Goal: Leave review/rating: Leave review/rating

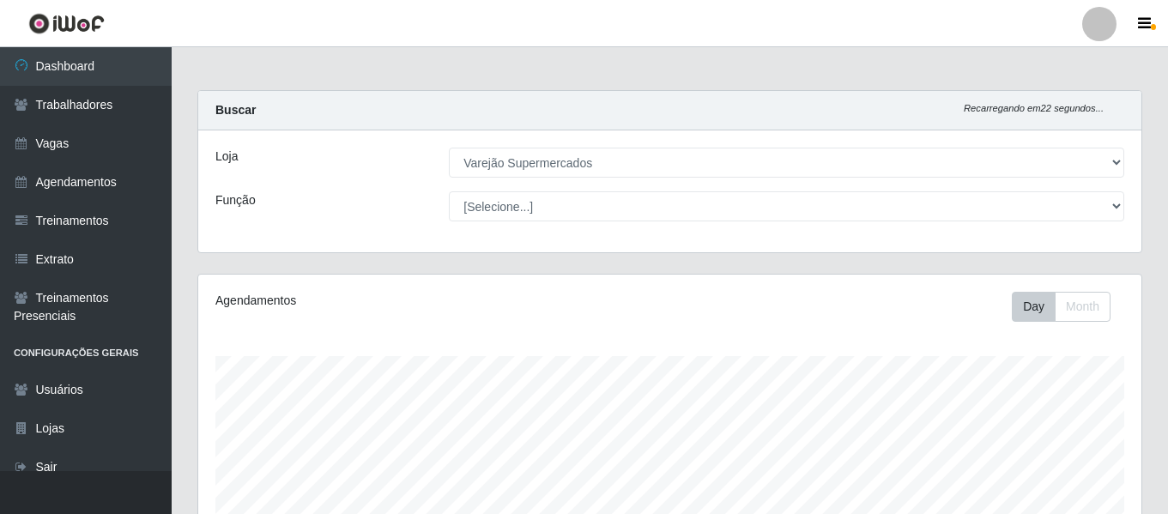
select select "237"
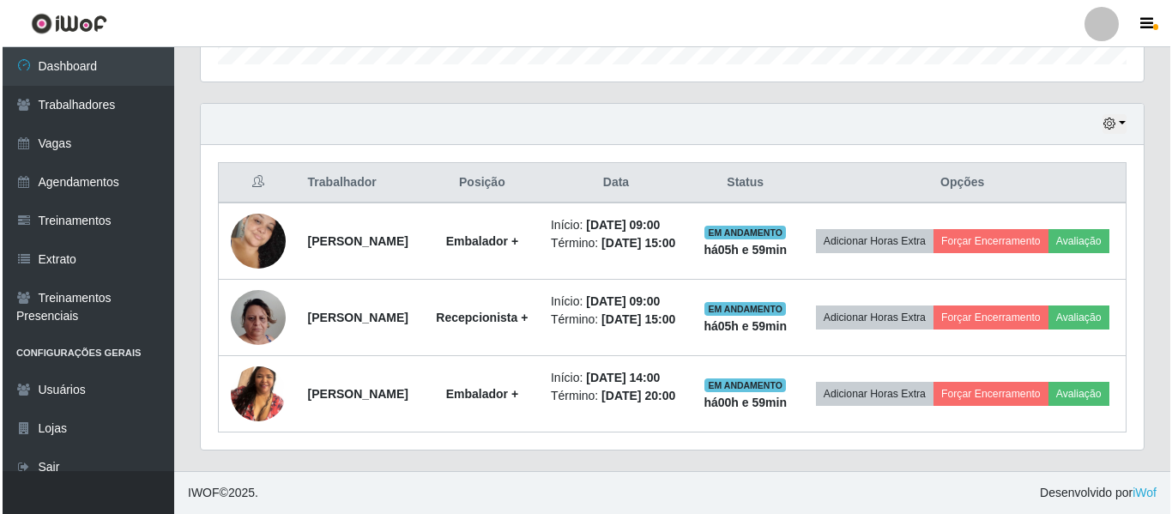
scroll to position [356, 943]
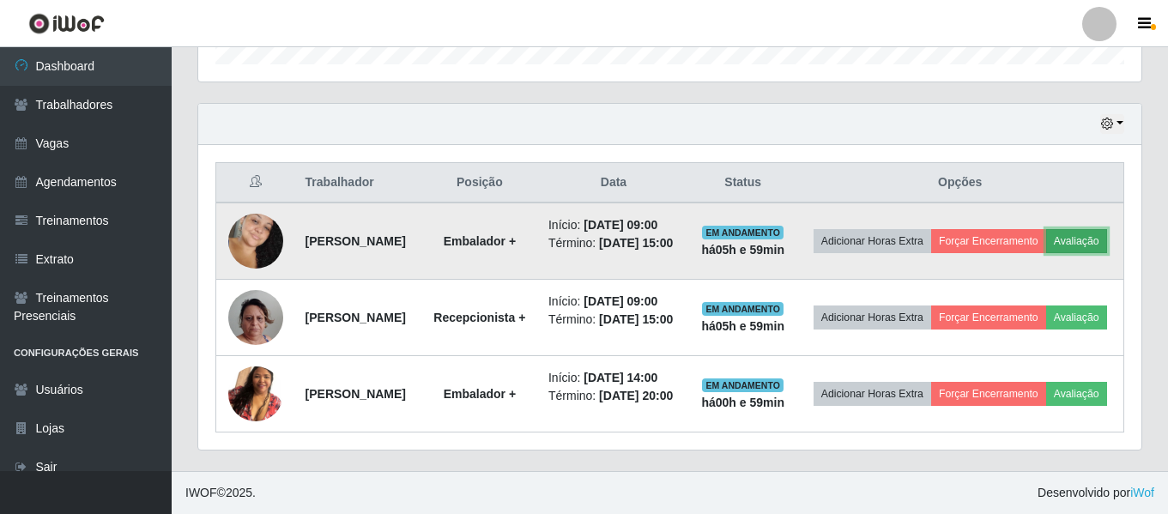
click at [1046, 229] on button "Avaliação" at bounding box center [1076, 241] width 61 height 24
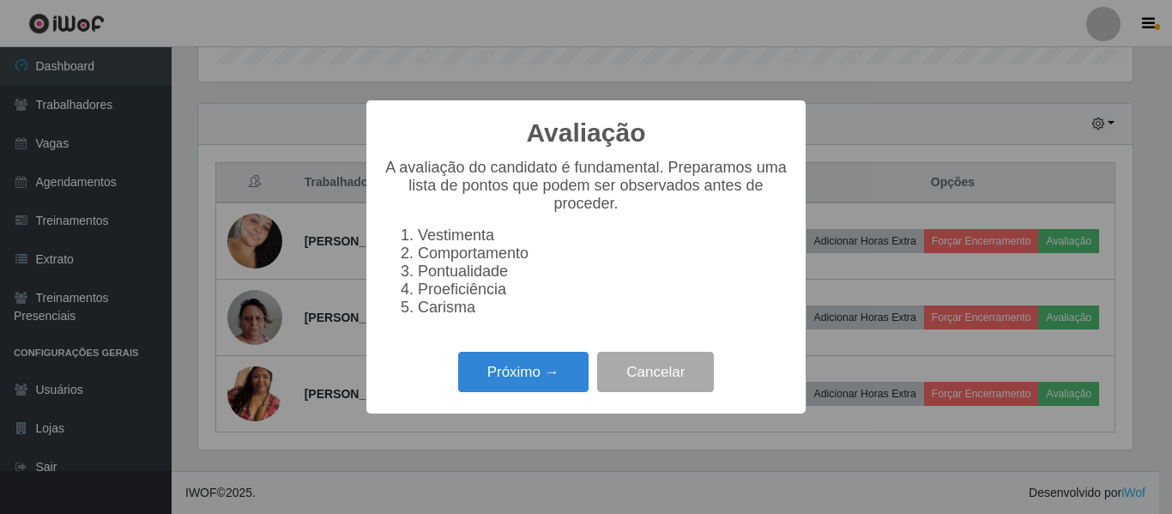
scroll to position [356, 934]
click at [541, 375] on button "Próximo →" at bounding box center [523, 372] width 130 height 40
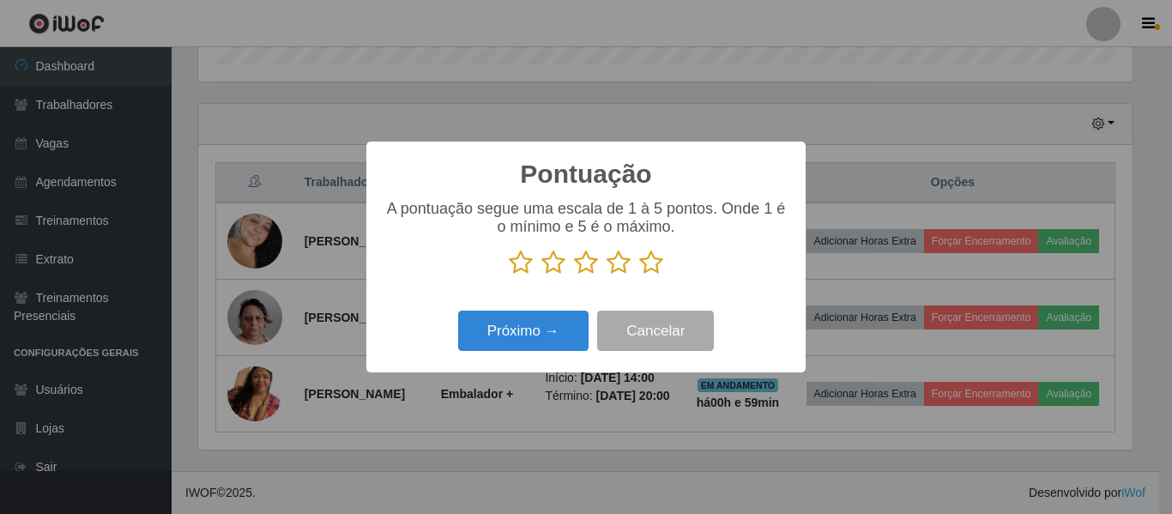
click at [615, 259] on icon at bounding box center [619, 263] width 24 height 26
click at [607, 275] on input "radio" at bounding box center [607, 275] width 0 height 0
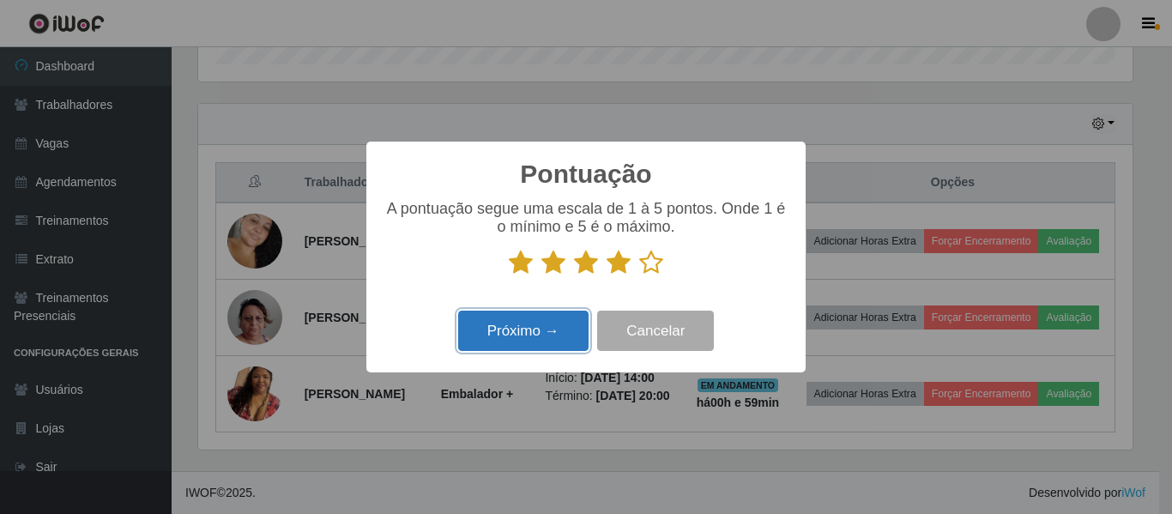
click at [543, 335] on button "Próximo →" at bounding box center [523, 331] width 130 height 40
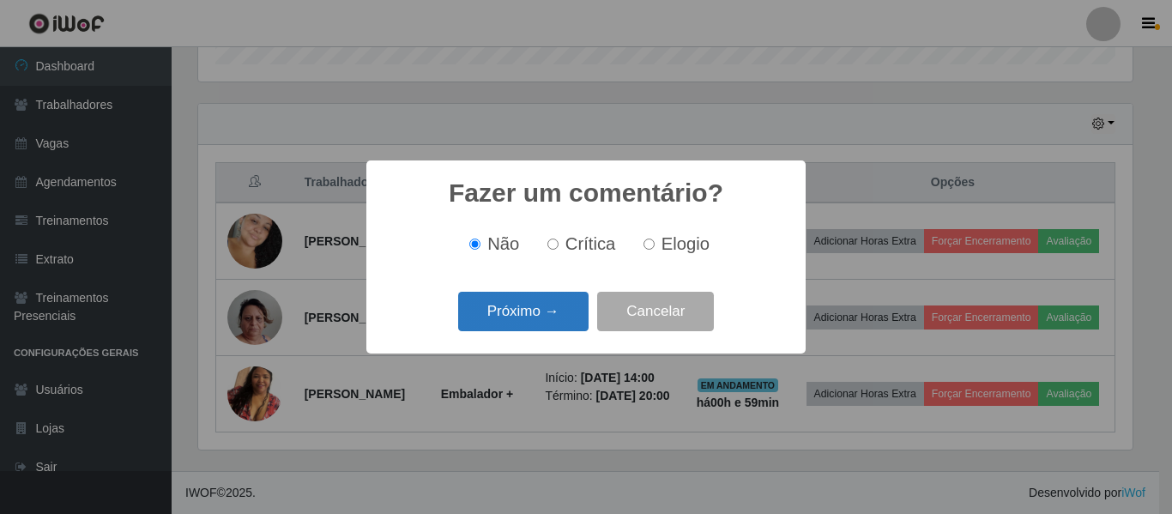
click at [546, 317] on button "Próximo →" at bounding box center [523, 312] width 130 height 40
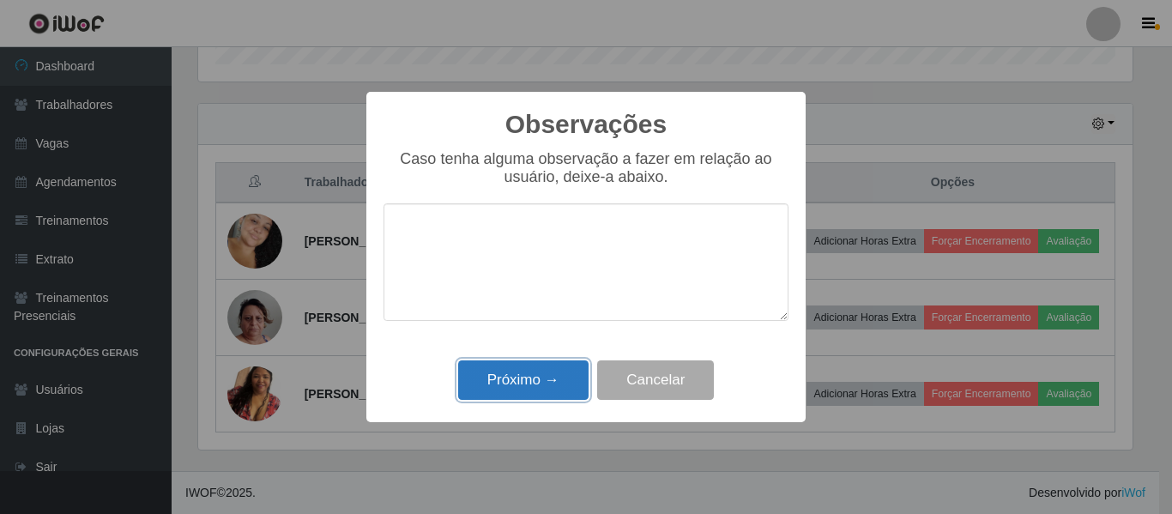
click at [542, 390] on button "Próximo →" at bounding box center [523, 380] width 130 height 40
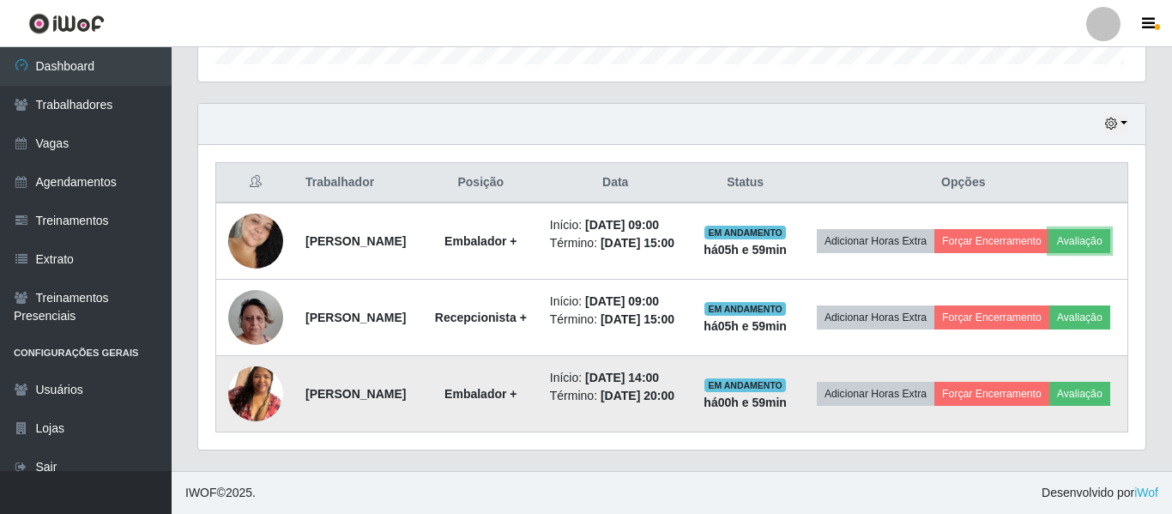
scroll to position [356, 943]
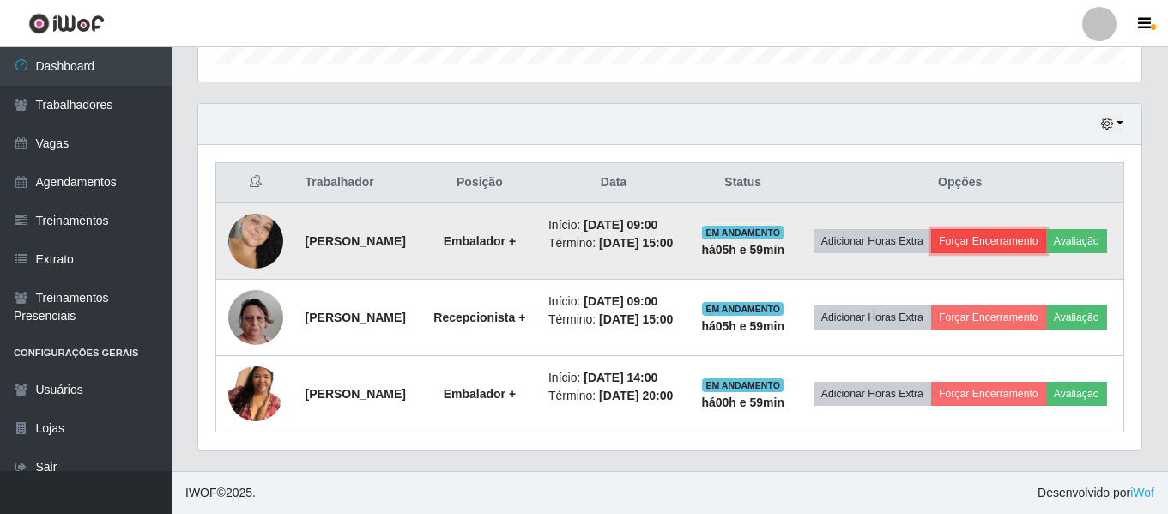
click at [1009, 229] on button "Forçar Encerramento" at bounding box center [988, 241] width 115 height 24
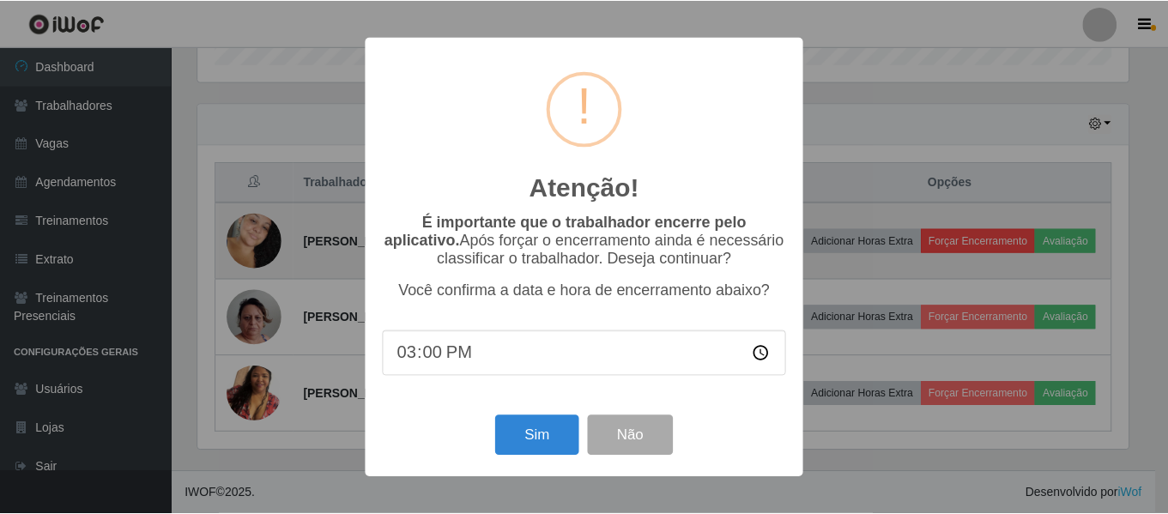
scroll to position [356, 934]
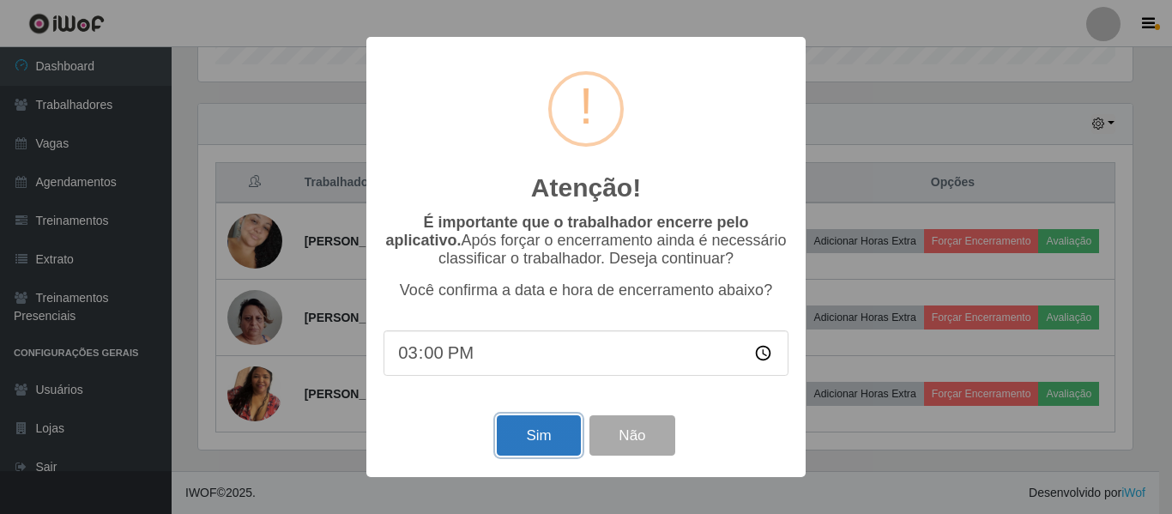
click at [536, 437] on button "Sim" at bounding box center [538, 435] width 83 height 40
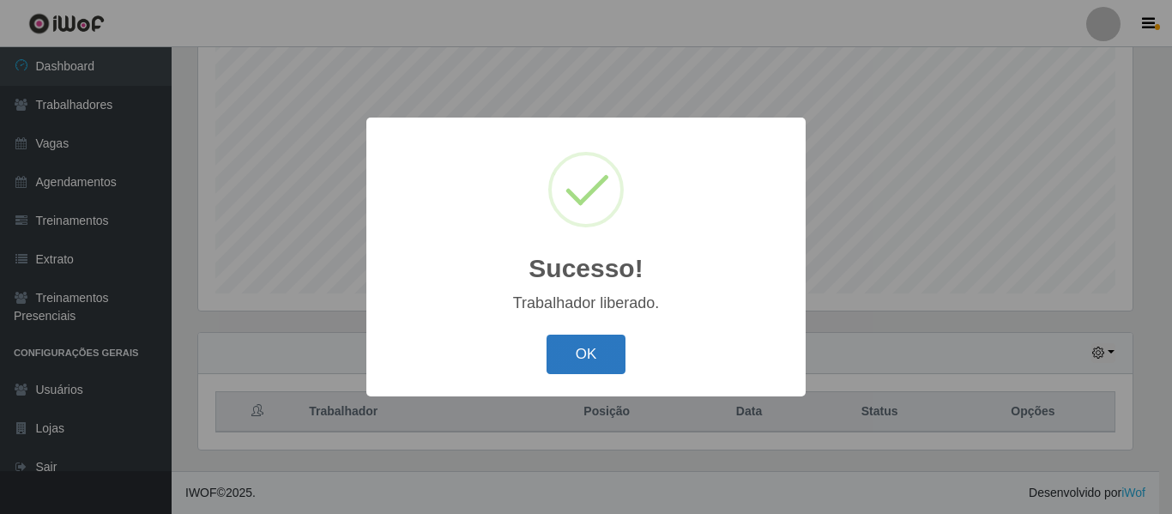
click at [575, 352] on button "OK" at bounding box center [586, 355] width 80 height 40
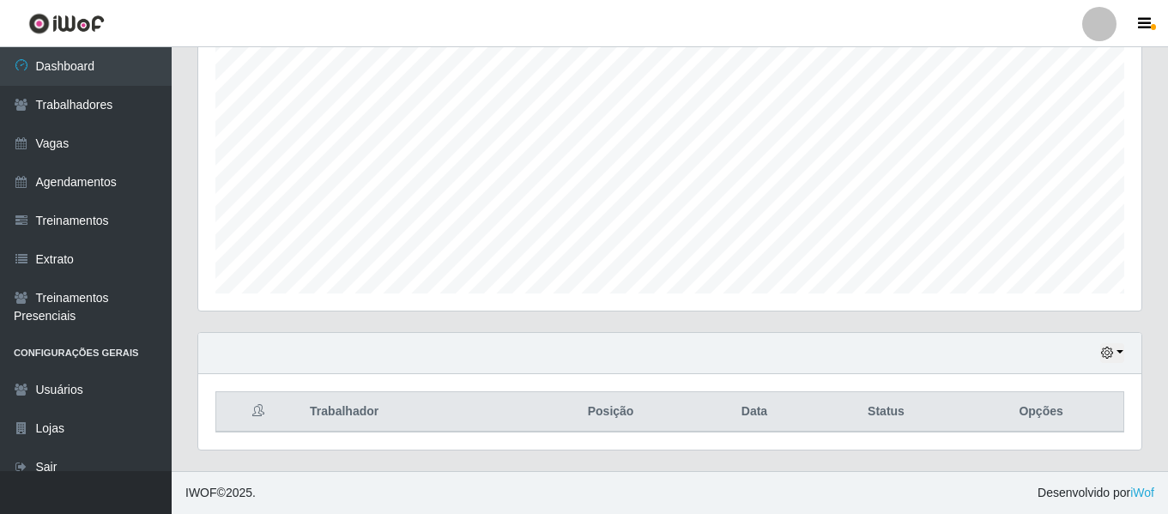
scroll to position [63, 0]
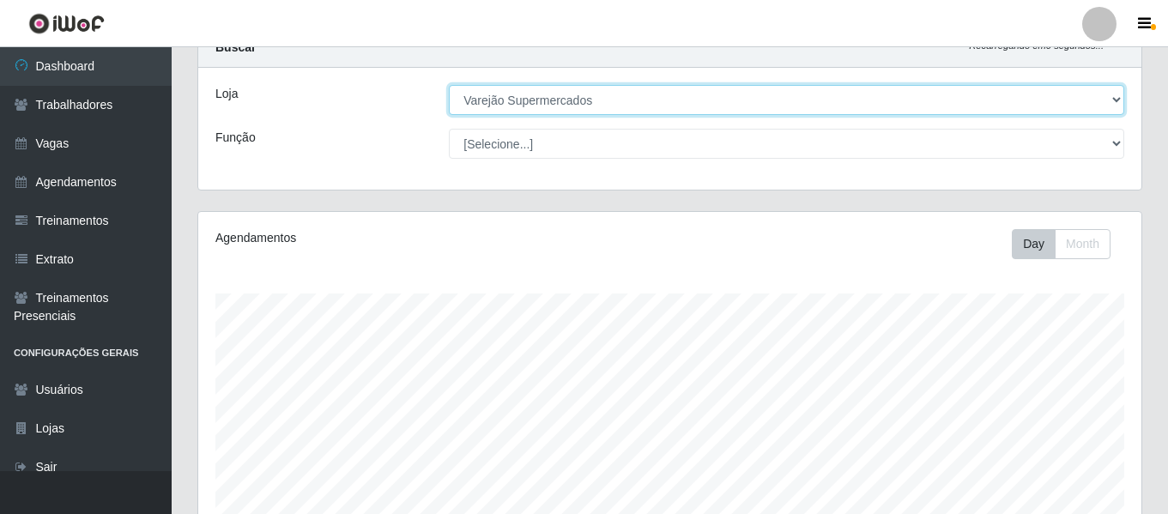
click at [680, 103] on select "[Selecione...] Varejão Supermercados" at bounding box center [786, 100] width 675 height 30
click at [449, 85] on select "[Selecione...] Varejão Supermercados" at bounding box center [786, 100] width 675 height 30
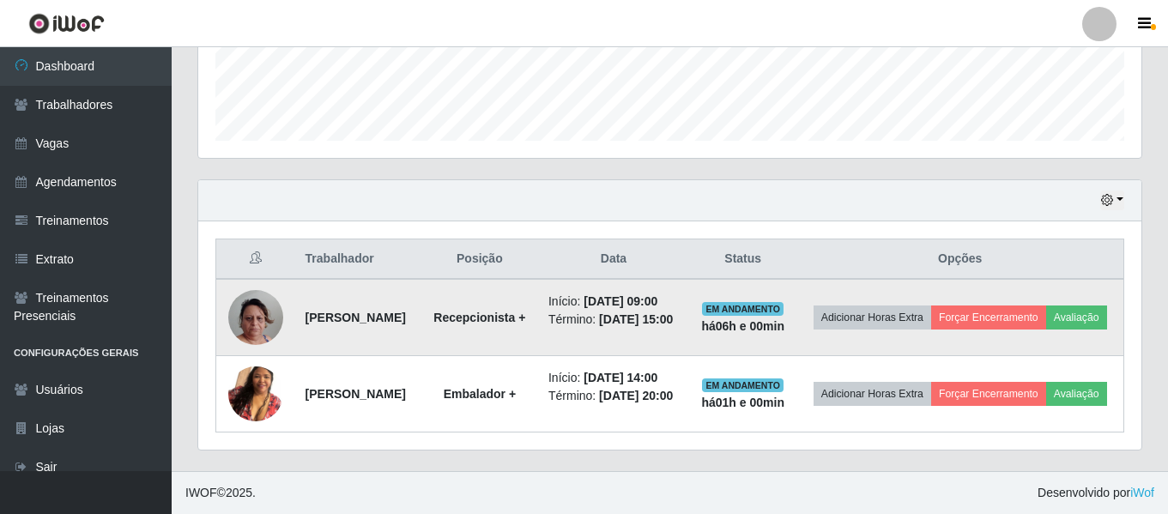
scroll to position [498, 0]
click at [1046, 317] on button "Avaliação" at bounding box center [1076, 317] width 61 height 24
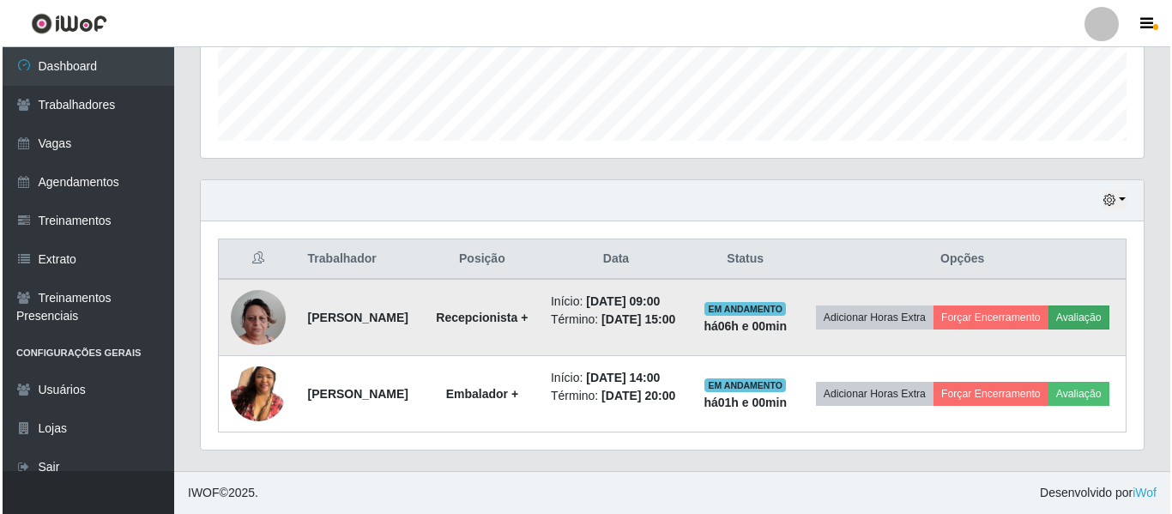
scroll to position [356, 934]
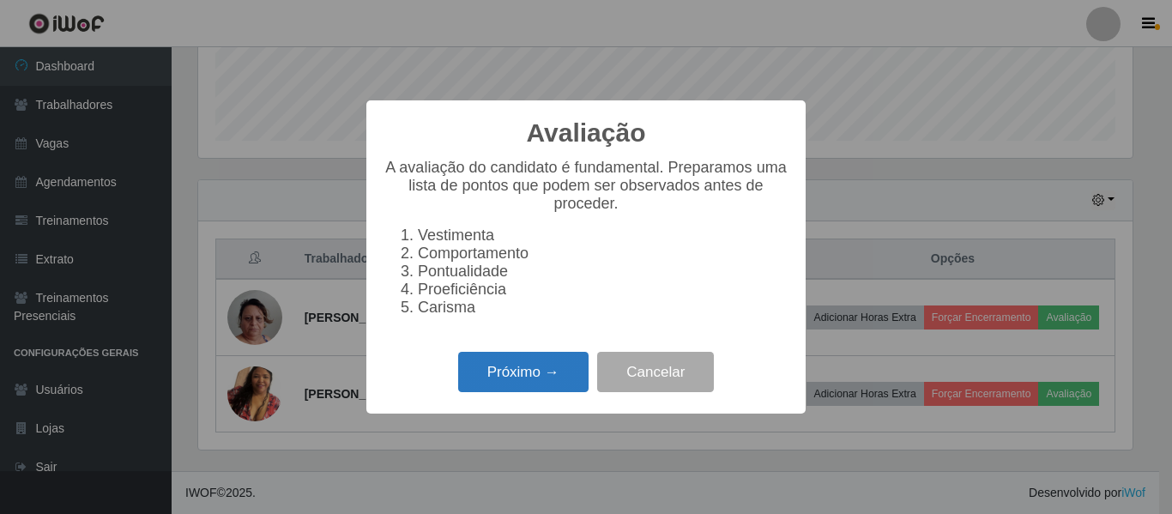
click at [534, 383] on button "Próximo →" at bounding box center [523, 372] width 130 height 40
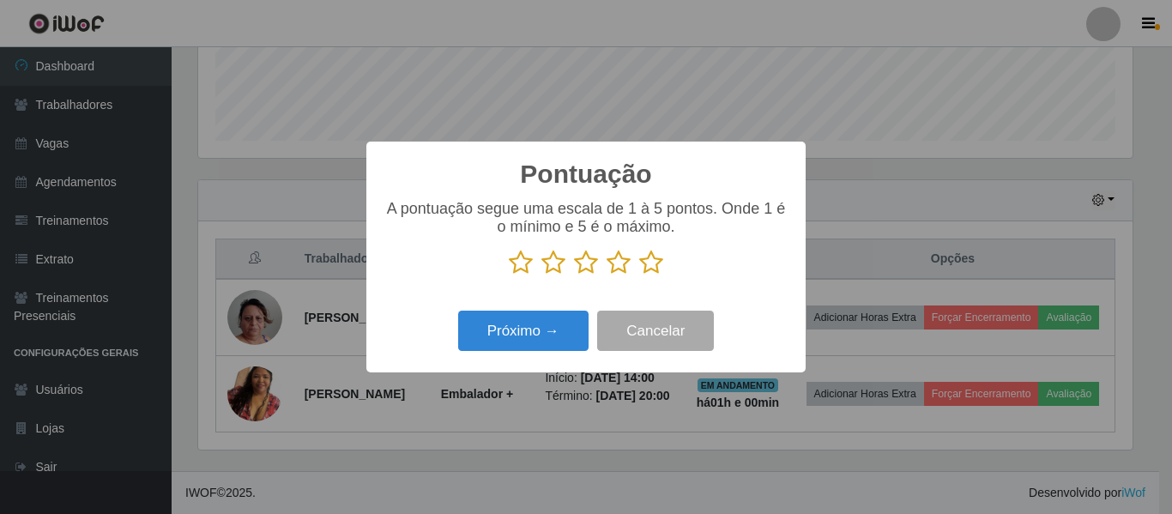
click at [549, 261] on icon at bounding box center [553, 263] width 24 height 26
click at [541, 275] on input "radio" at bounding box center [541, 275] width 0 height 0
click at [529, 319] on button "Próximo →" at bounding box center [523, 331] width 130 height 40
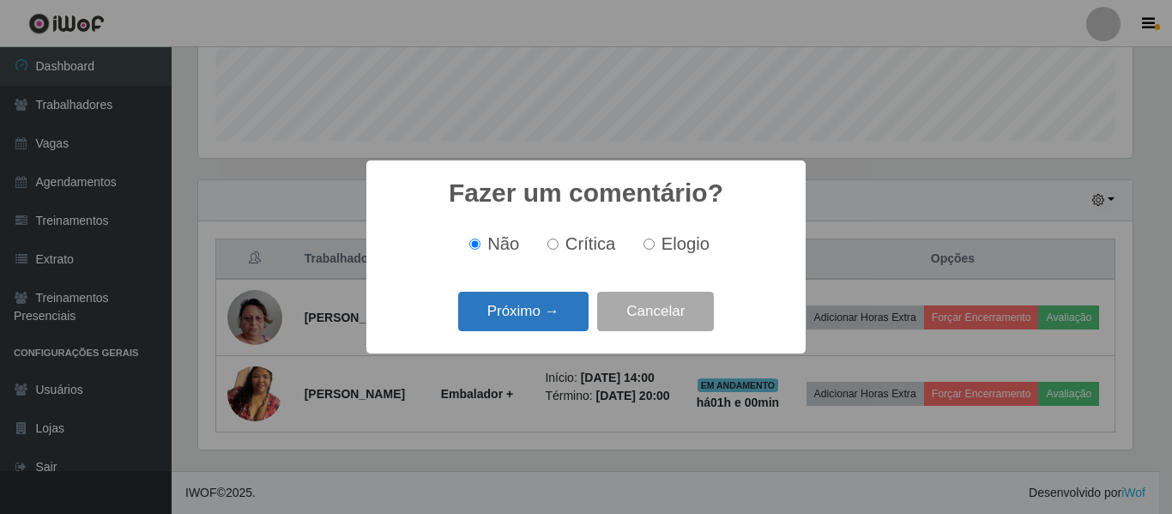
click at [533, 318] on button "Próximo →" at bounding box center [523, 312] width 130 height 40
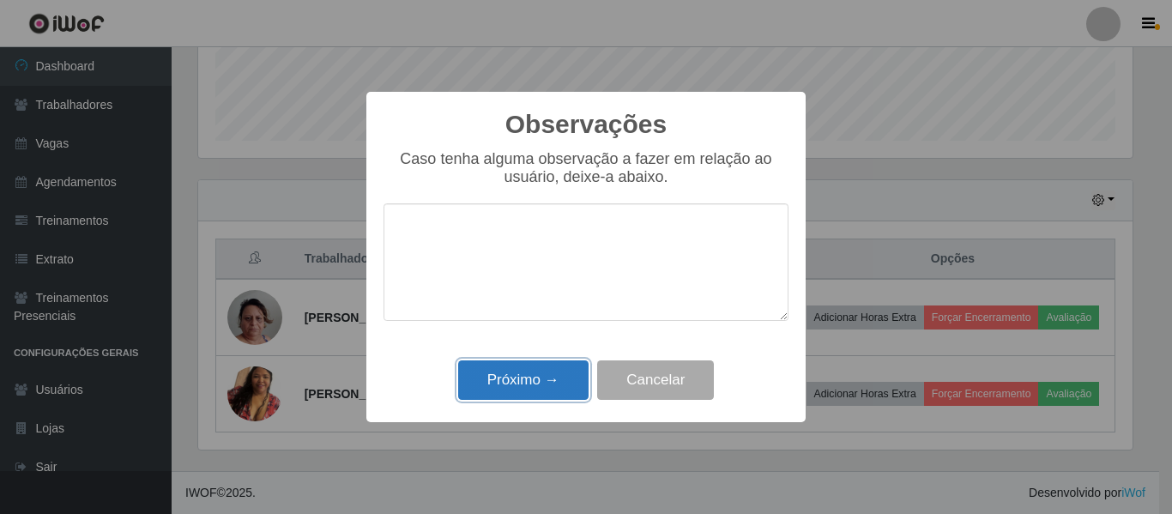
click at [526, 378] on button "Próximo →" at bounding box center [523, 380] width 130 height 40
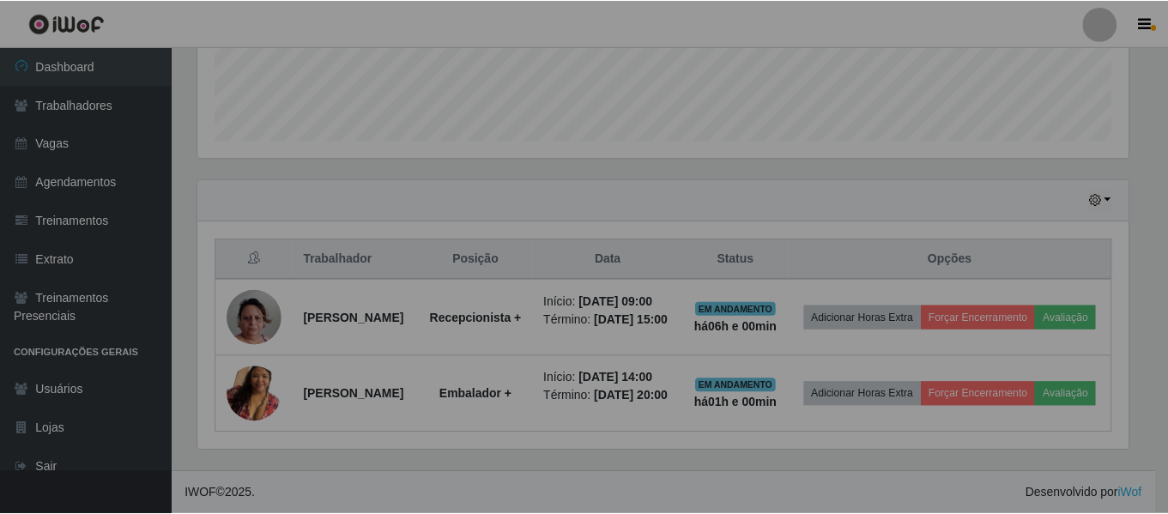
scroll to position [356, 943]
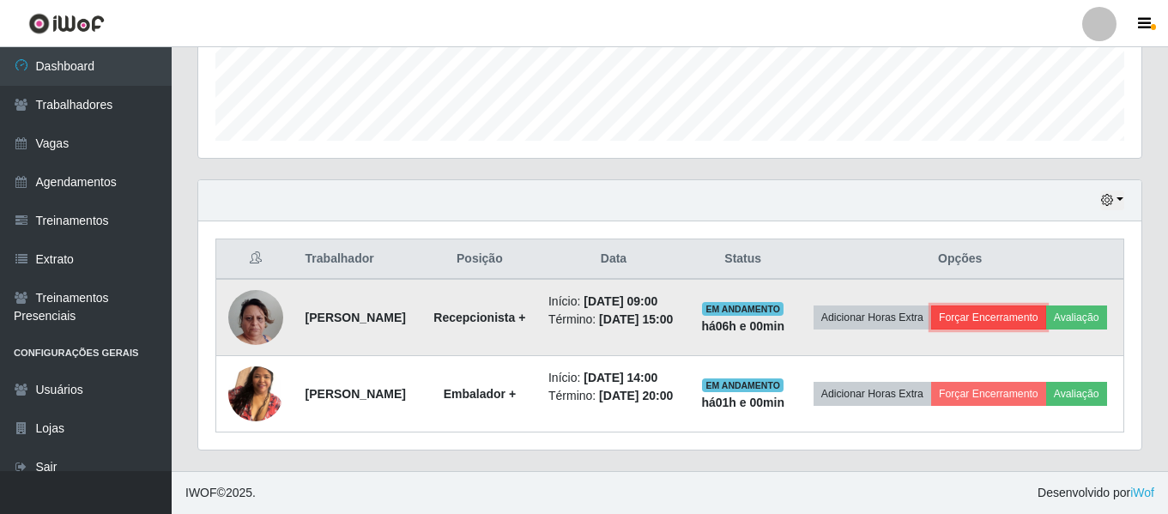
click at [996, 305] on button "Forçar Encerramento" at bounding box center [988, 317] width 115 height 24
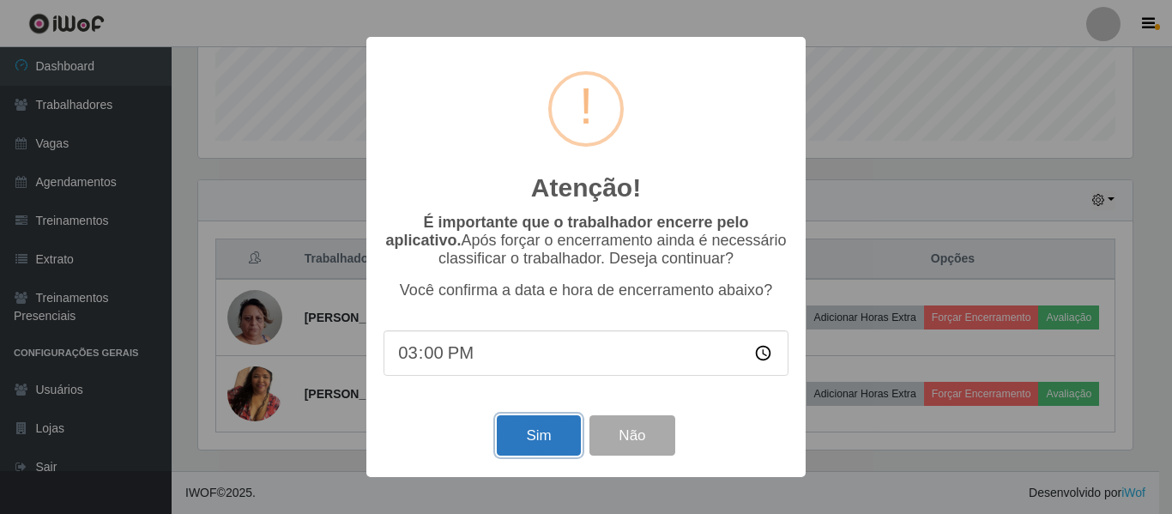
click at [531, 448] on button "Sim" at bounding box center [538, 435] width 83 height 40
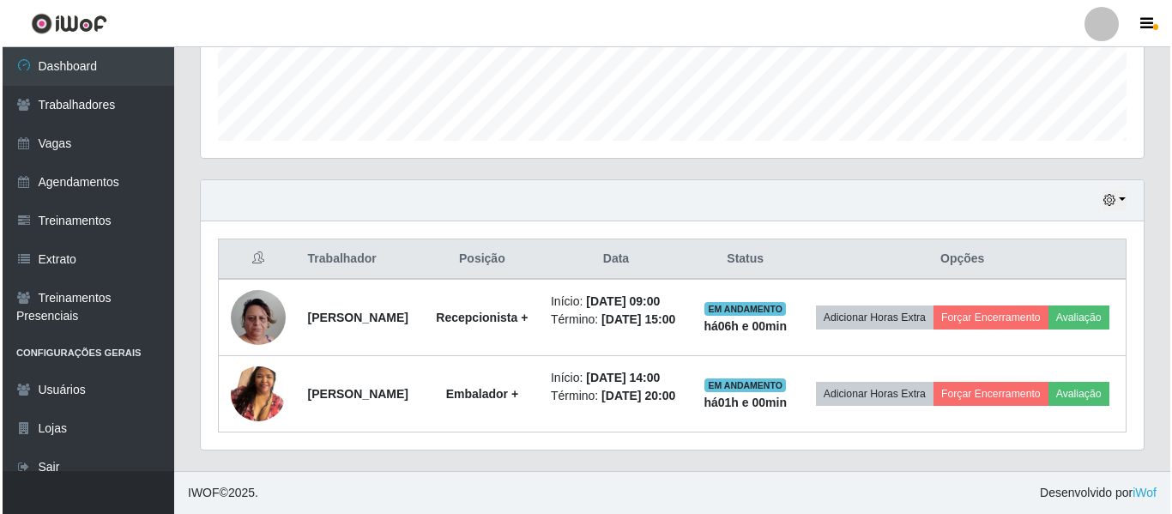
scroll to position [0, 0]
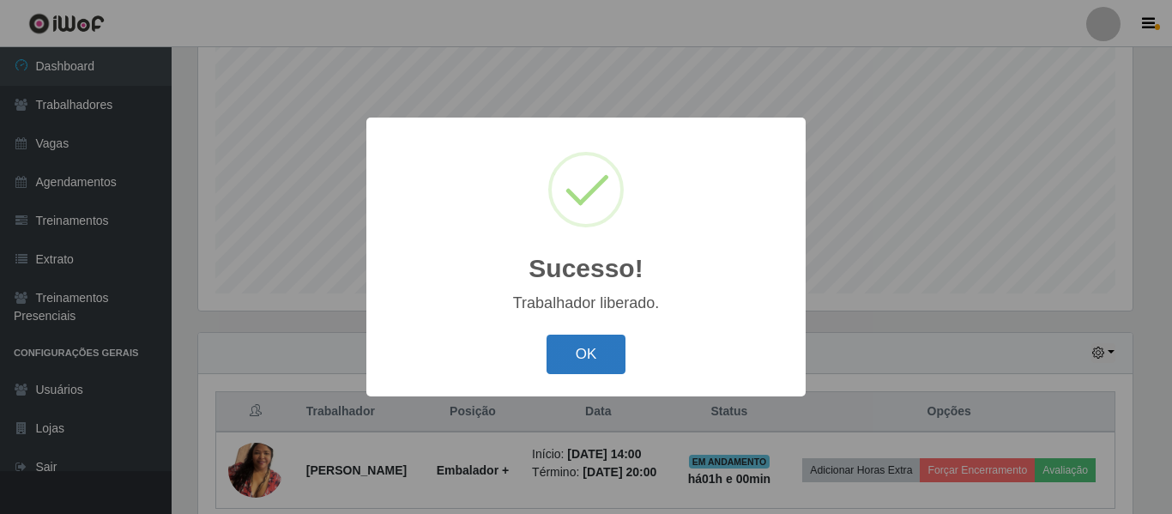
click at [593, 367] on button "OK" at bounding box center [586, 355] width 80 height 40
